Goal: Task Accomplishment & Management: Use online tool/utility

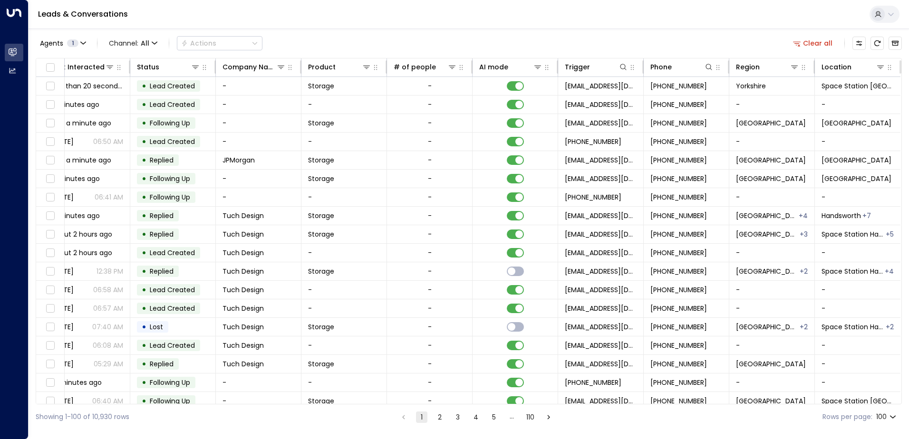
scroll to position [0, 194]
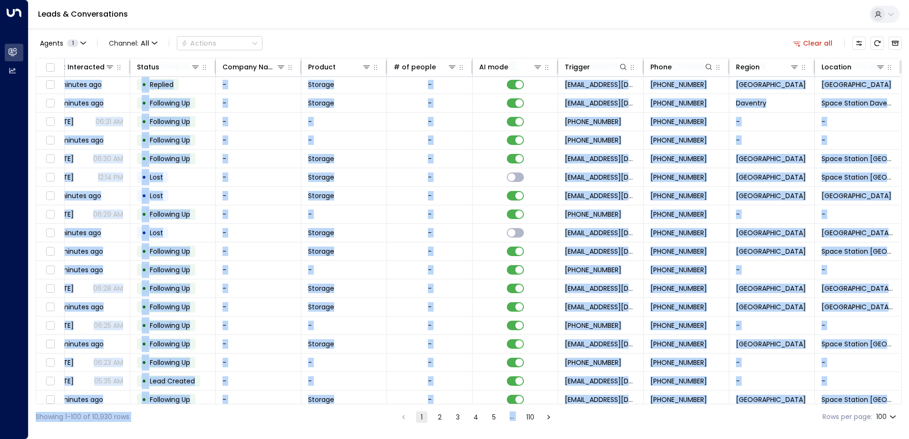
drag, startPoint x: 652, startPoint y: 404, endPoint x: 680, endPoint y: 410, distance: 28.6
click at [680, 410] on div "Agents 1 Channel: All Actions Clear all Lead Name Lead Email Last Interacted St…" at bounding box center [469, 229] width 867 height 401
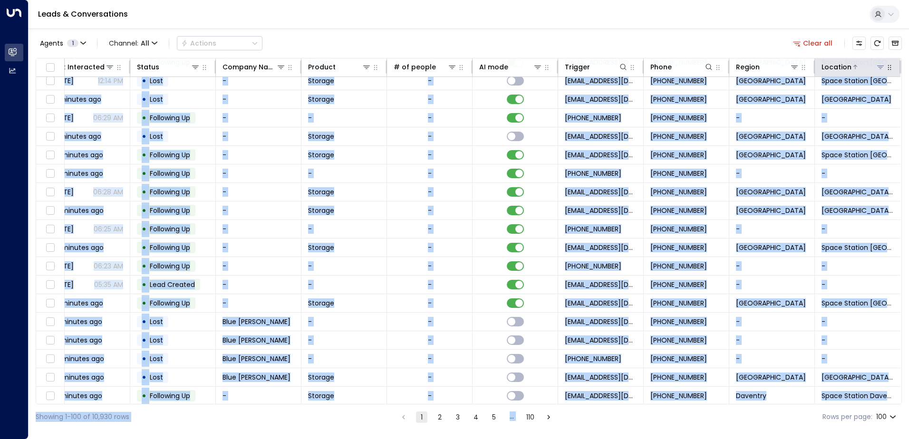
click at [878, 66] on icon at bounding box center [881, 67] width 7 height 3
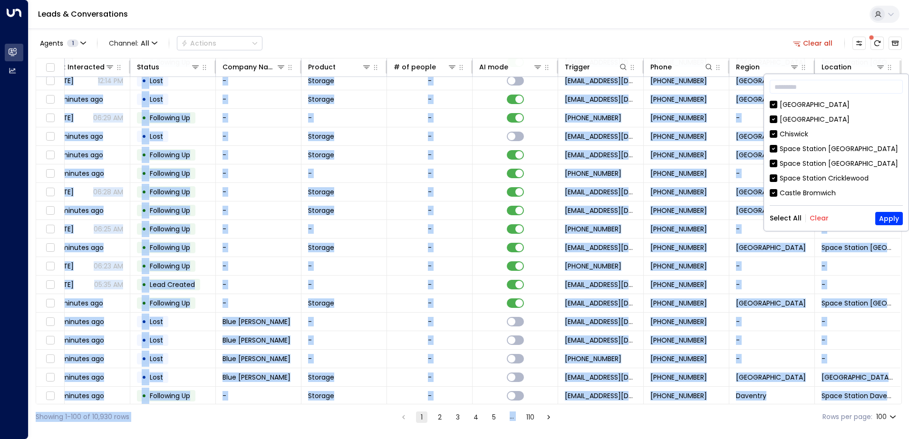
click at [820, 218] on button "Clear" at bounding box center [819, 219] width 19 height 8
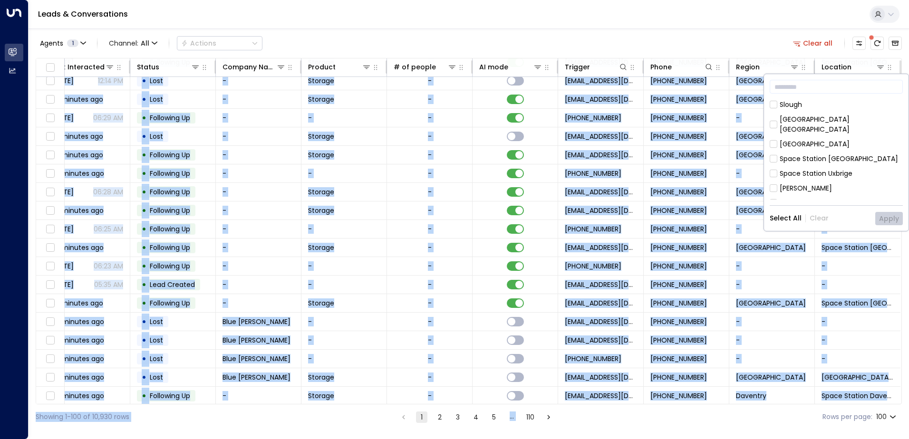
scroll to position [476, 0]
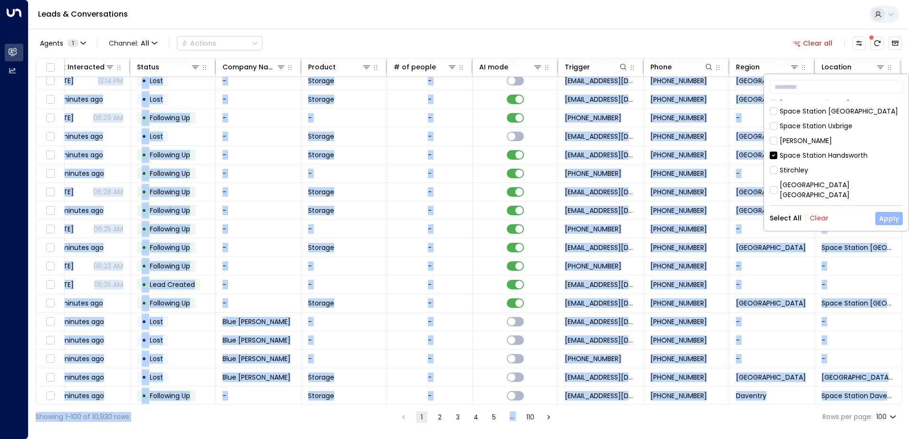
click at [892, 220] on button "Apply" at bounding box center [890, 218] width 28 height 13
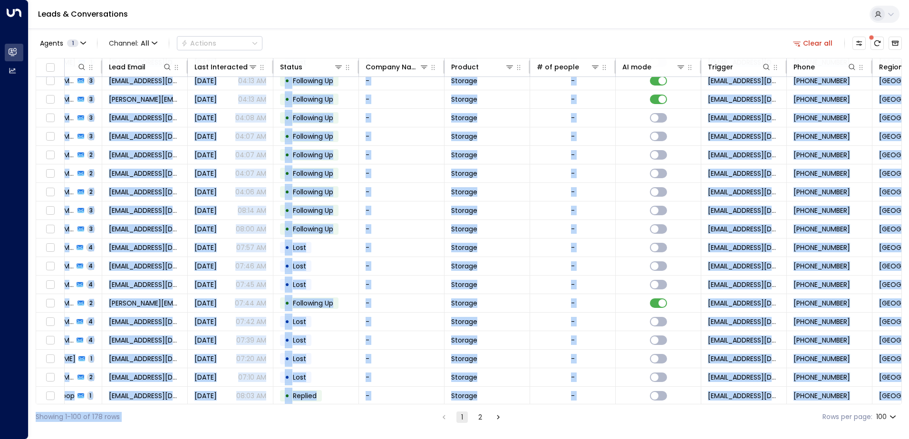
scroll to position [488, 0]
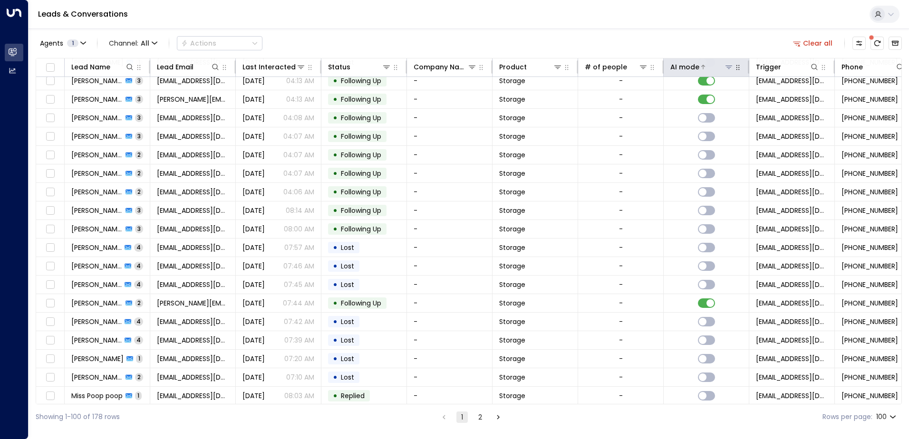
click at [710, 68] on div at bounding box center [717, 67] width 34 height 10
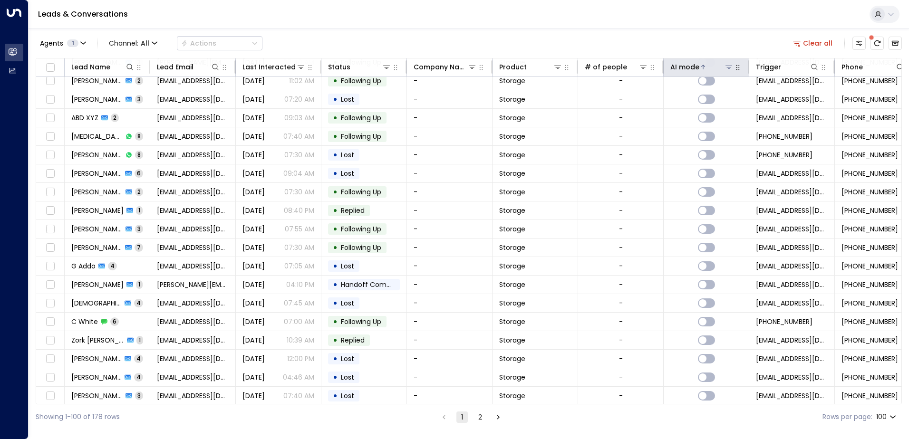
click at [705, 68] on div at bounding box center [717, 67] width 34 height 10
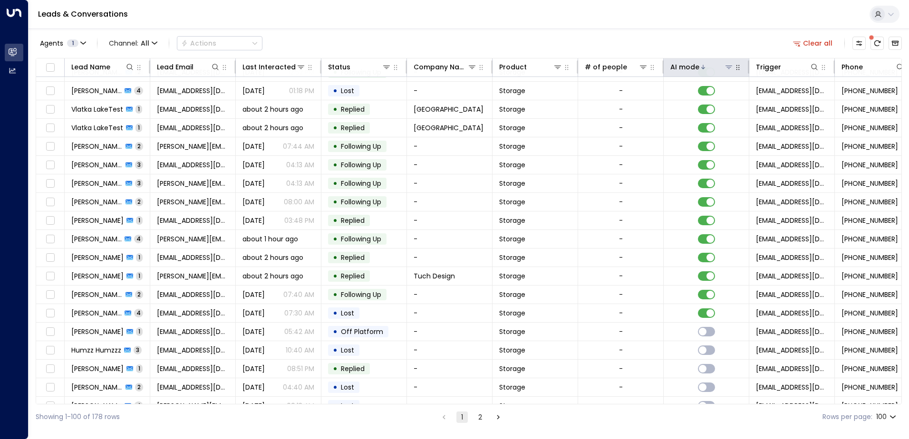
scroll to position [488, 0]
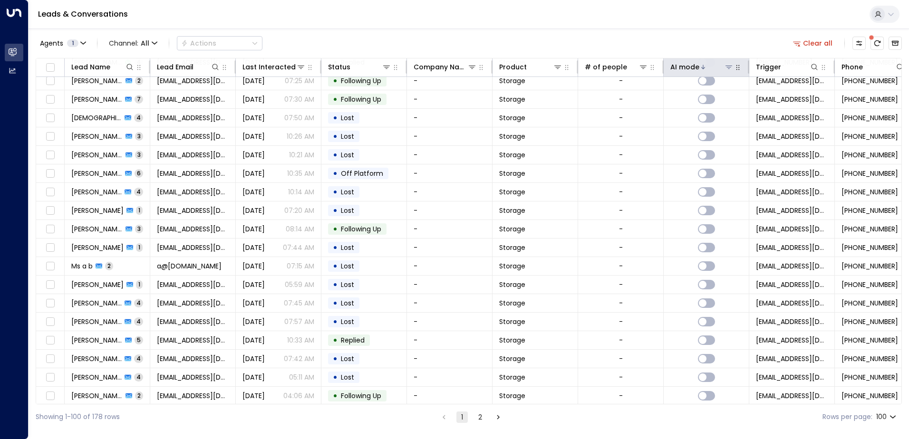
click at [705, 68] on div at bounding box center [717, 67] width 34 height 10
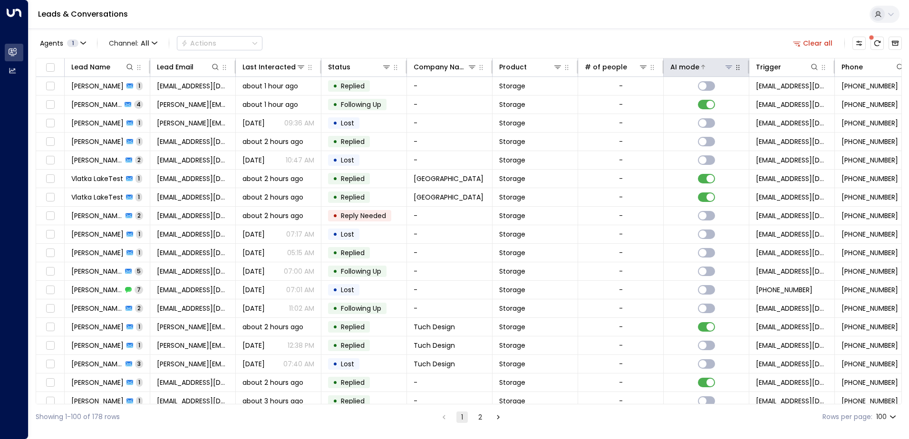
click at [704, 67] on icon at bounding box center [704, 67] width 4 height 4
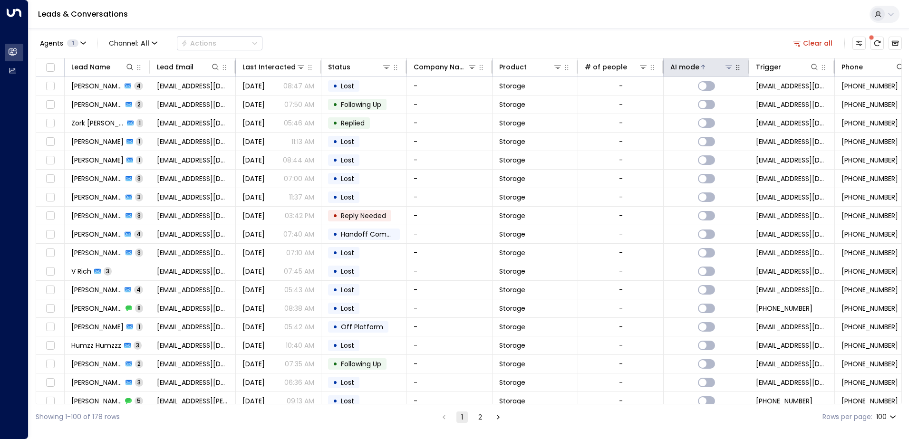
click at [704, 66] on icon at bounding box center [704, 67] width 6 height 6
